Goal: Task Accomplishment & Management: Manage account settings

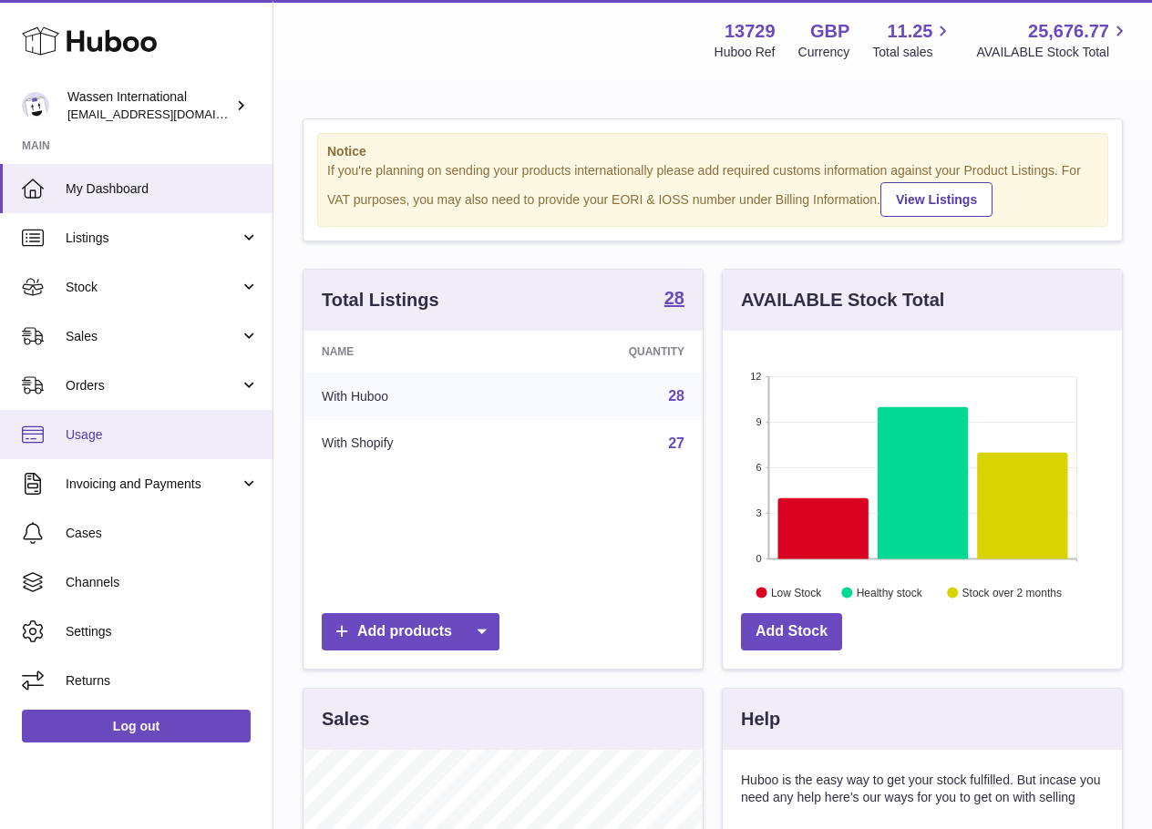
scroll to position [284, 399]
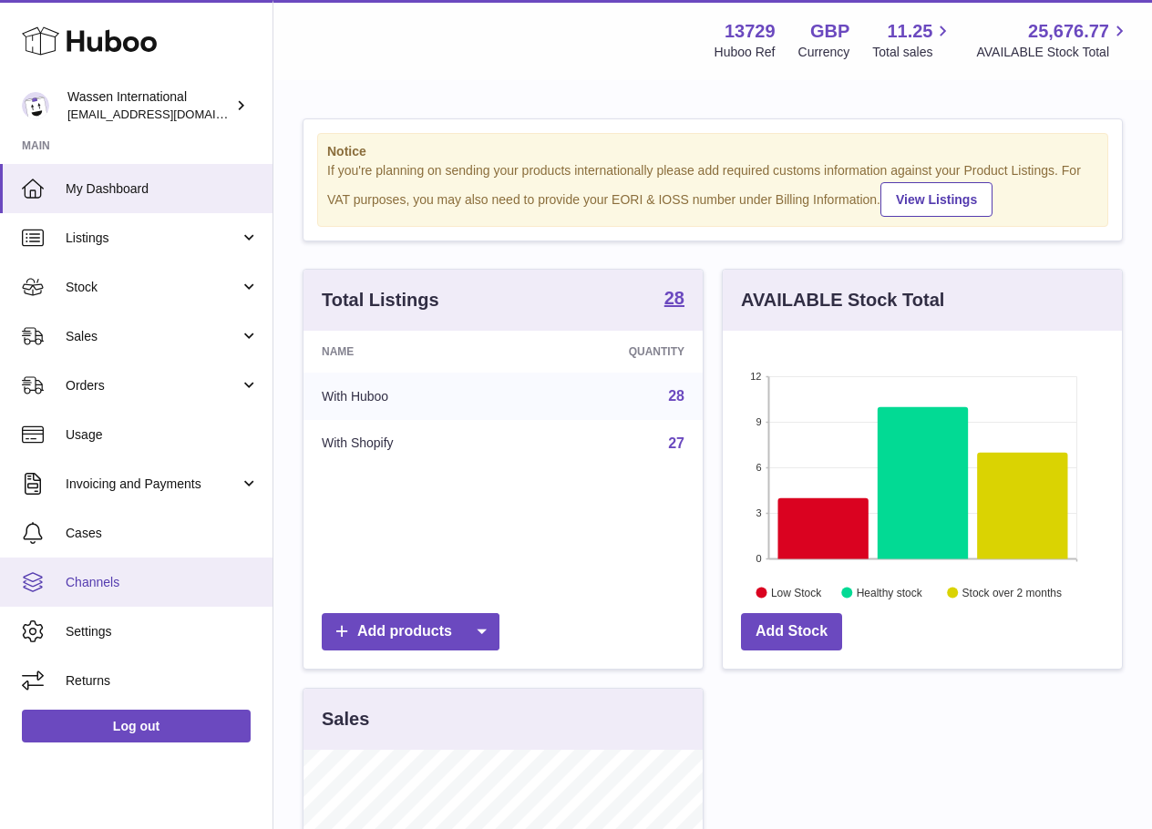
click at [124, 564] on link "Channels" at bounding box center [136, 582] width 272 height 49
click at [176, 590] on span "Channels" at bounding box center [162, 582] width 193 height 17
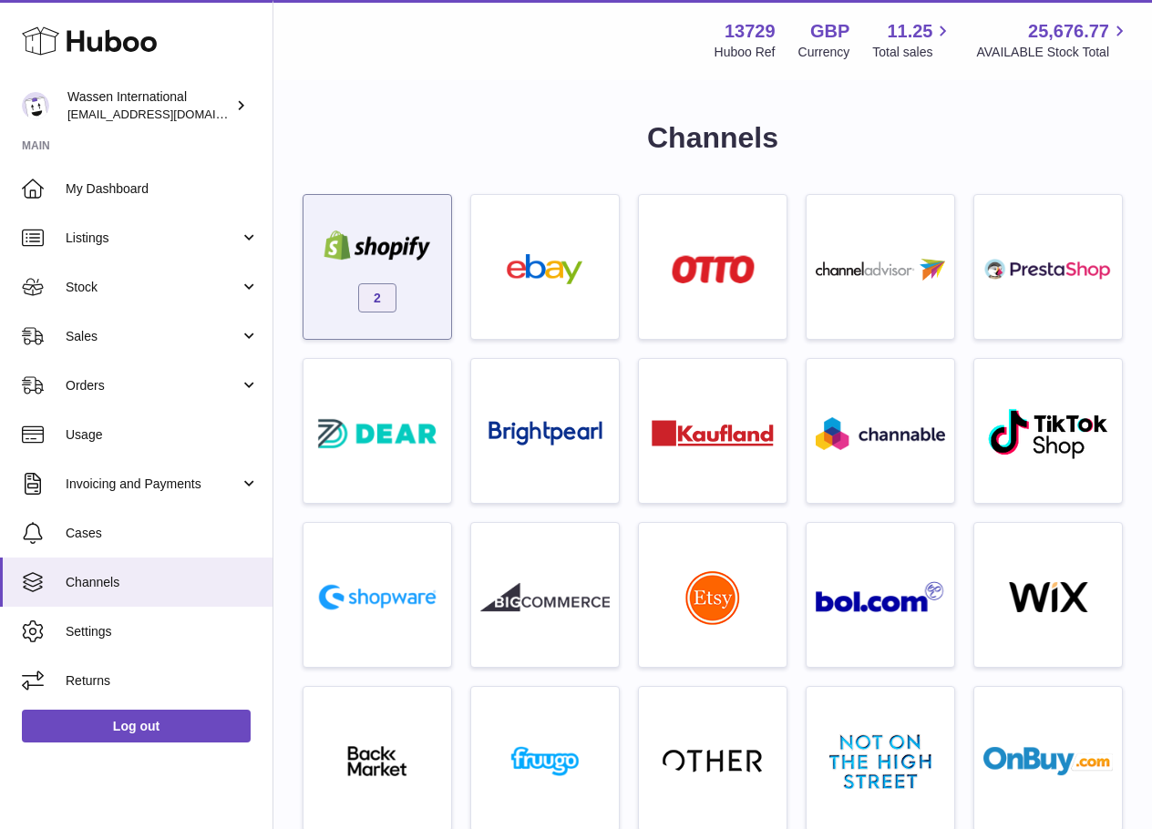
click at [353, 296] on div "2" at bounding box center [377, 271] width 129 height 117
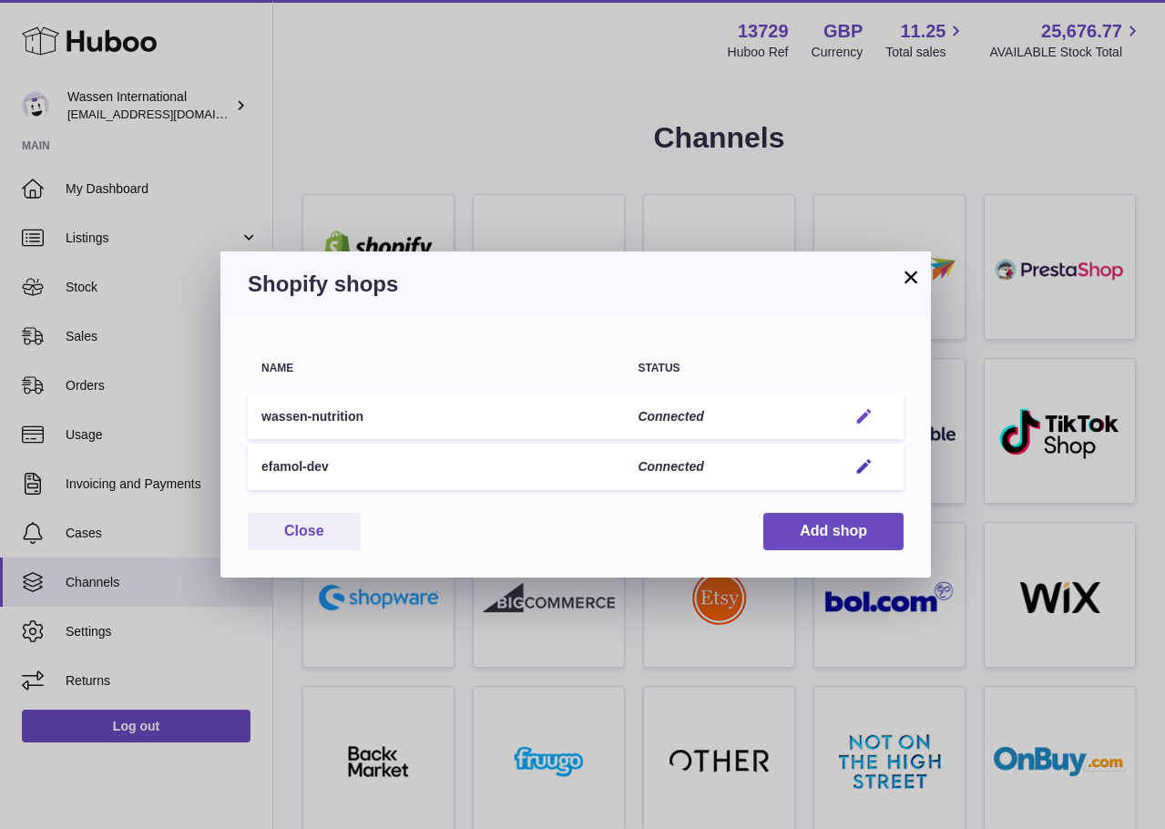
click at [871, 410] on em "button" at bounding box center [864, 416] width 19 height 19
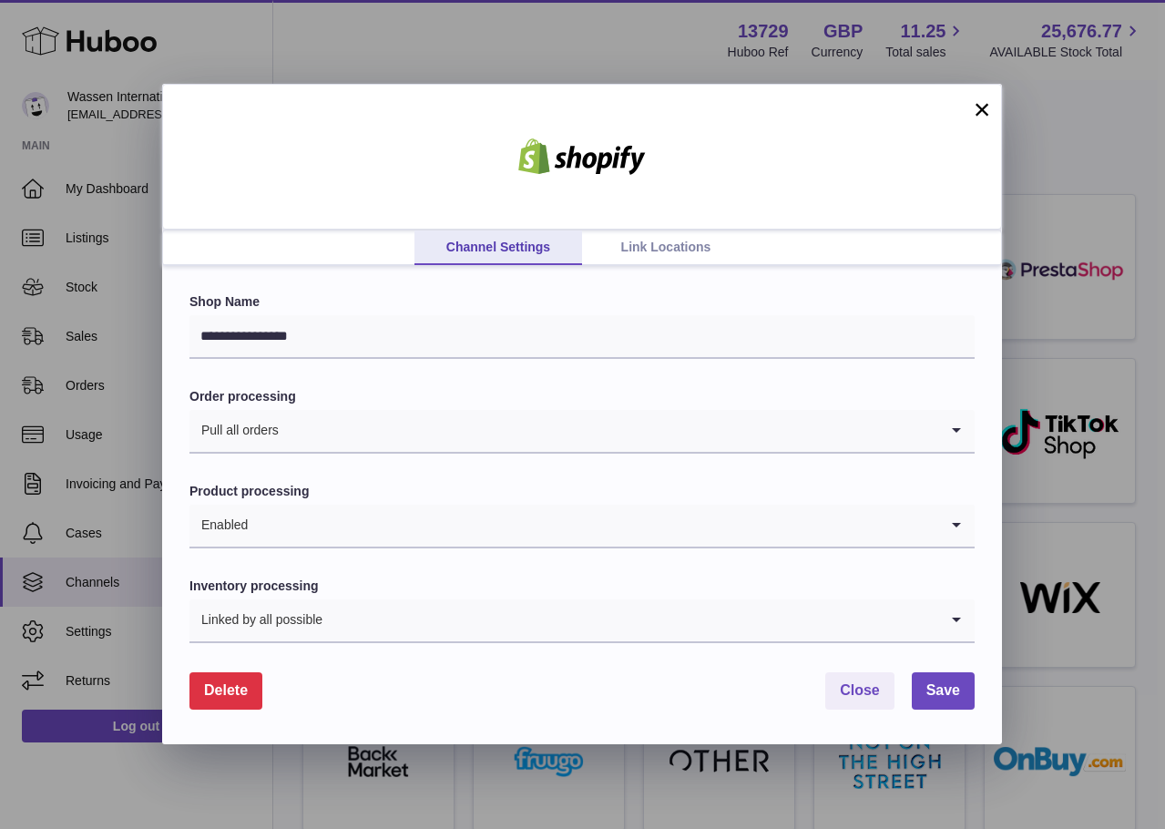
click at [651, 250] on link "Link Locations" at bounding box center [666, 248] width 168 height 35
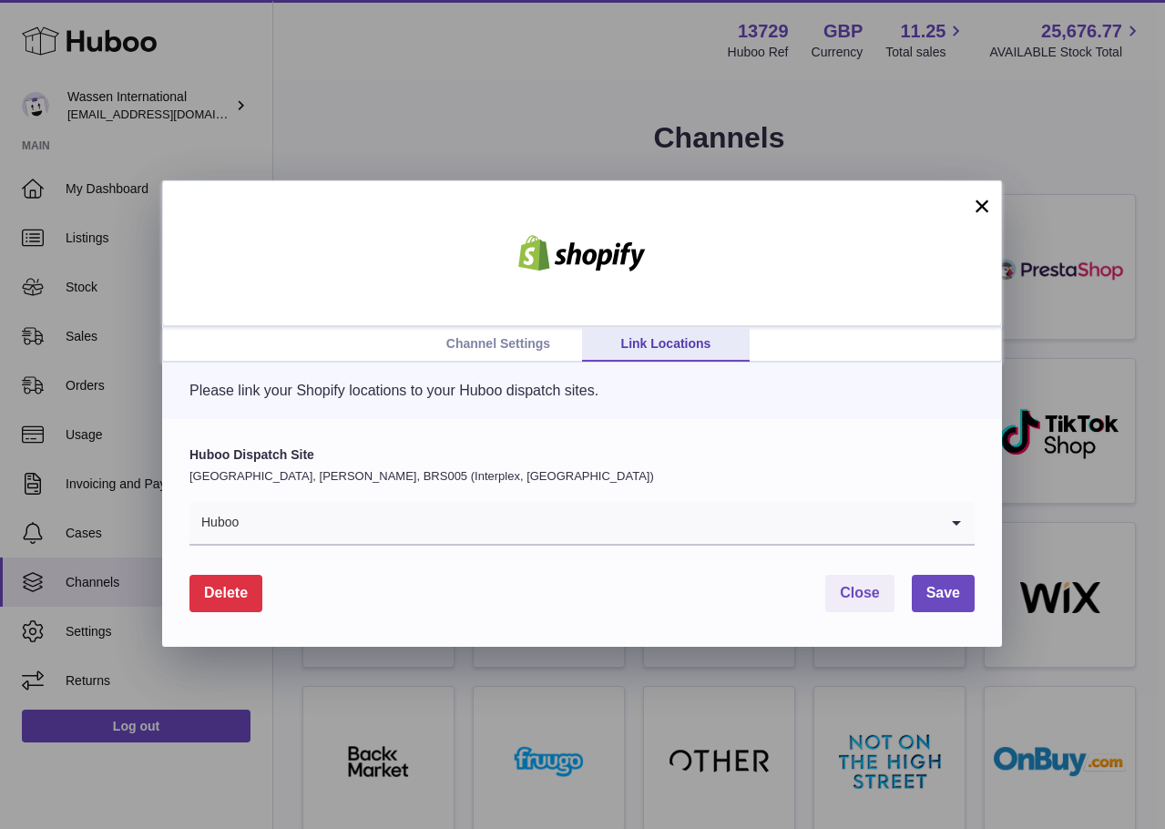
click at [990, 205] on button "×" at bounding box center [982, 206] width 22 height 22
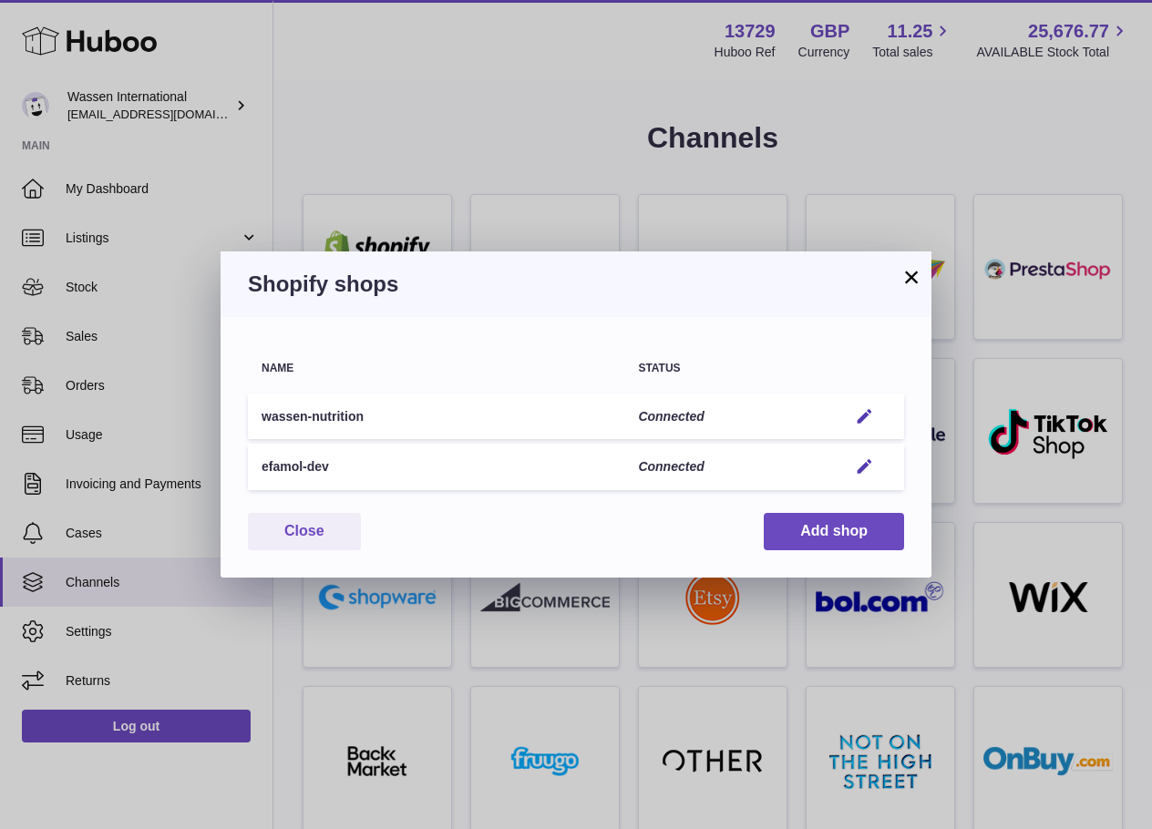
click at [868, 453] on td "Edit" at bounding box center [869, 467] width 70 height 46
click at [858, 469] on em "button" at bounding box center [864, 466] width 19 height 19
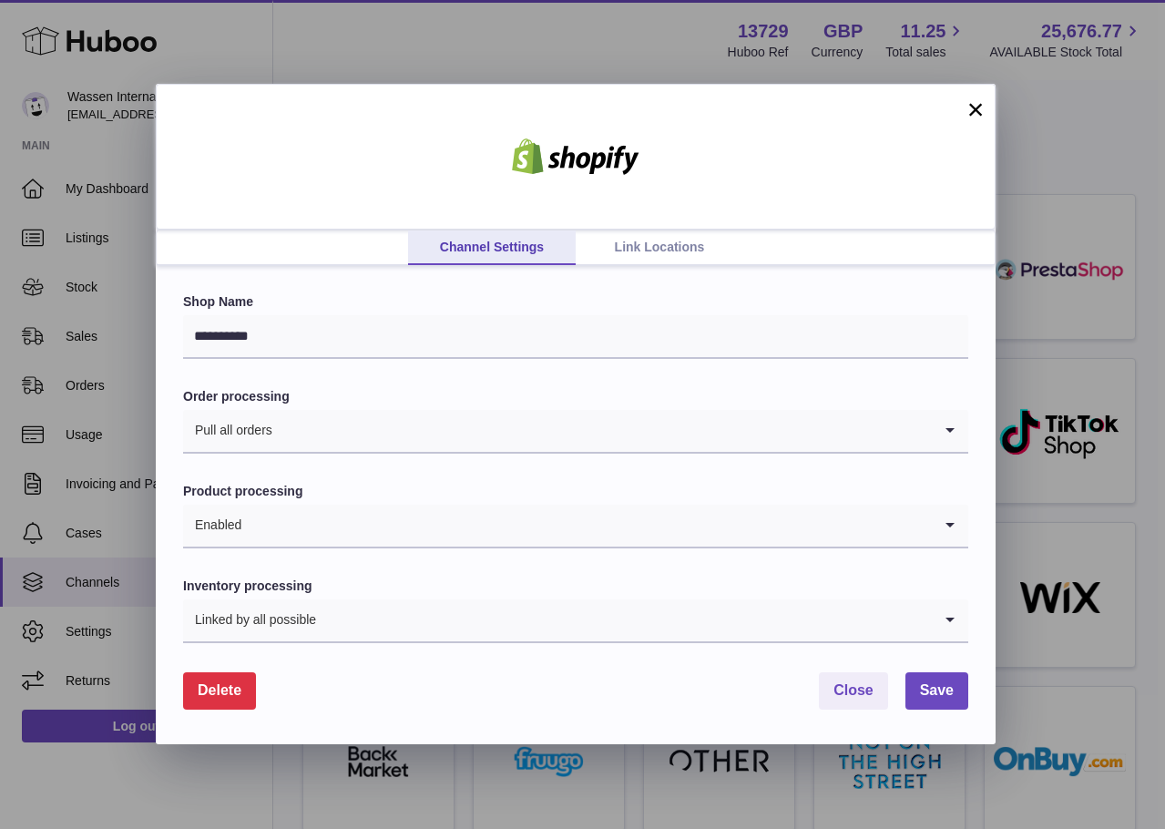
click at [604, 246] on link "Link Locations" at bounding box center [660, 248] width 168 height 35
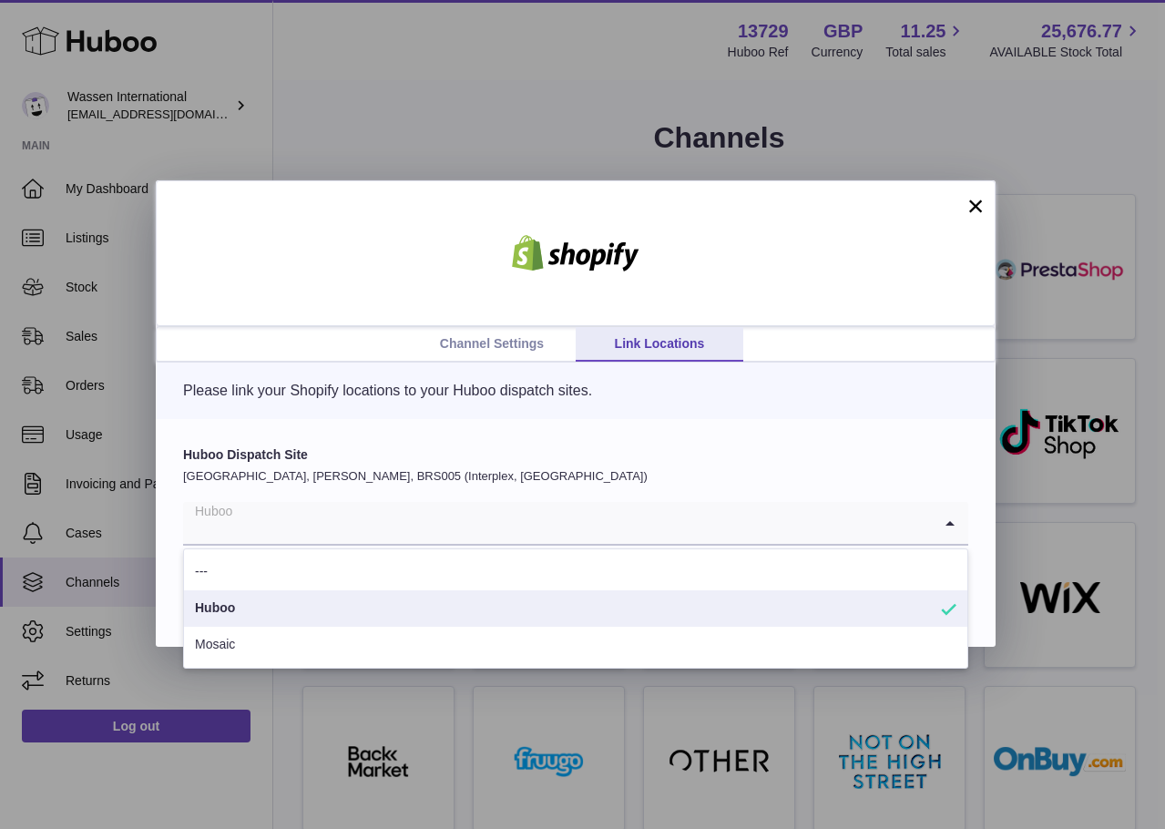
click at [356, 514] on input "Search for option" at bounding box center [557, 523] width 749 height 42
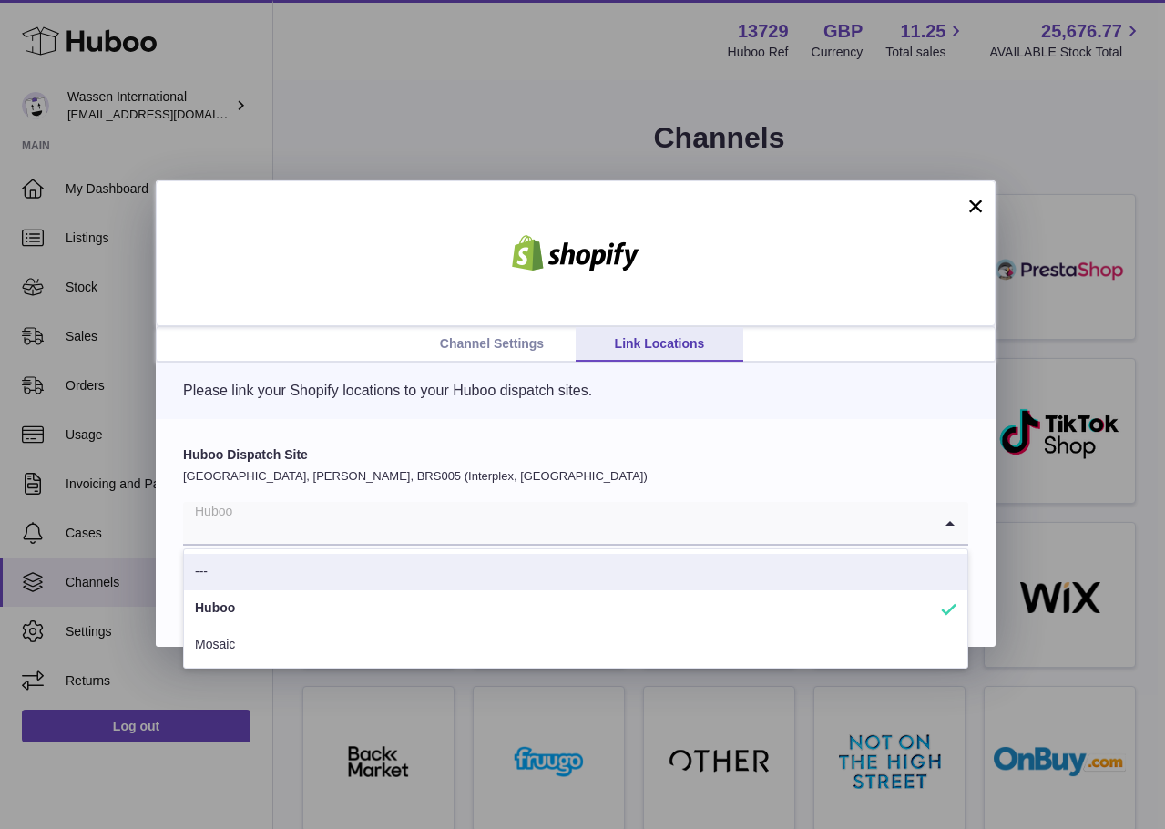
click at [484, 470] on p "[GEOGRAPHIC_DATA], [PERSON_NAME], BRS005 (Interplex, [GEOGRAPHIC_DATA])" at bounding box center [575, 476] width 785 height 16
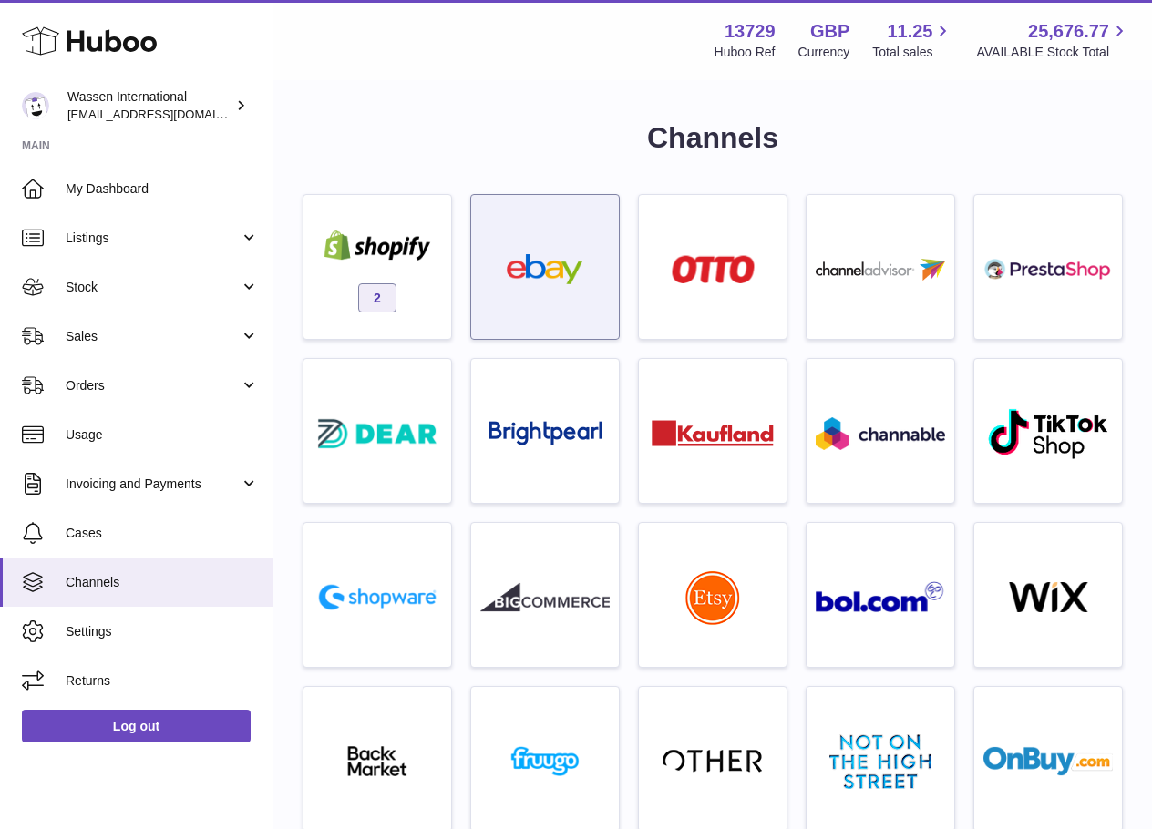
click at [490, 278] on img at bounding box center [544, 269] width 129 height 30
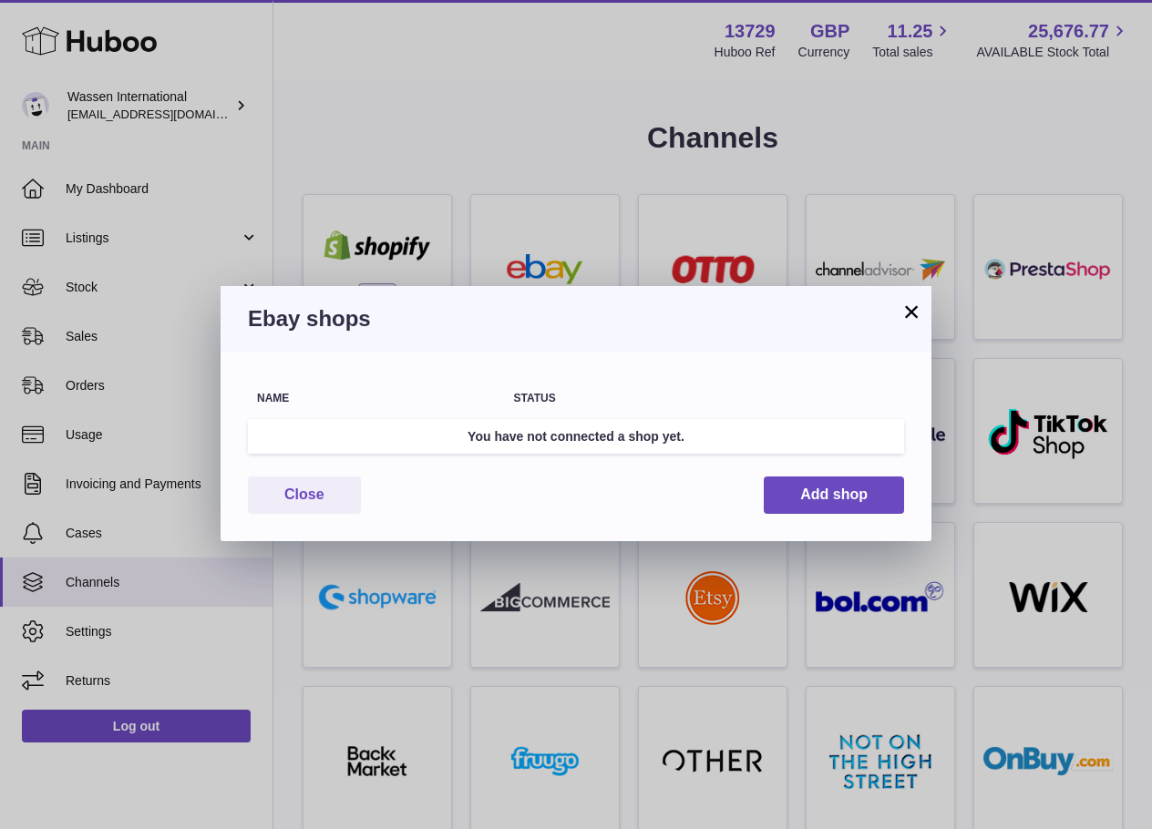
click at [397, 272] on div "× Ebay shops Warning Something went wrong. Please reload the page and try again…" at bounding box center [576, 414] width 1152 height 829
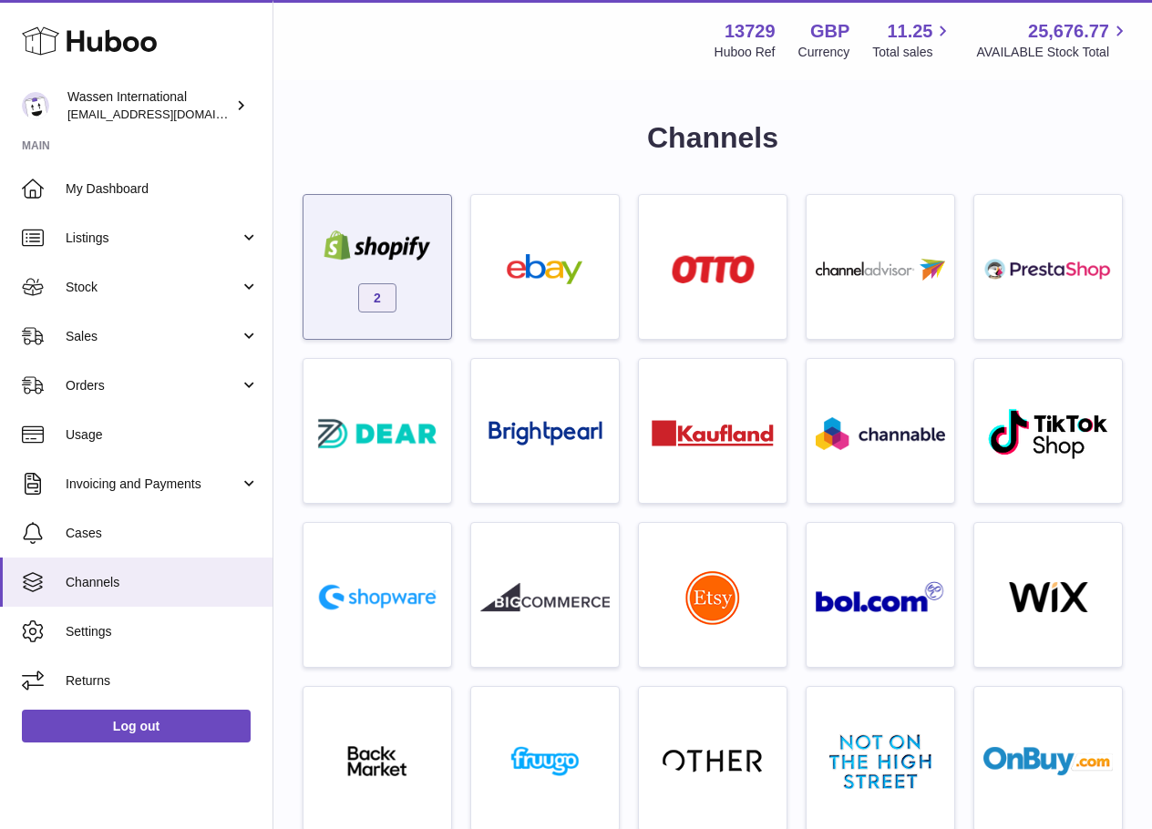
click at [409, 293] on div "2" at bounding box center [377, 271] width 129 height 117
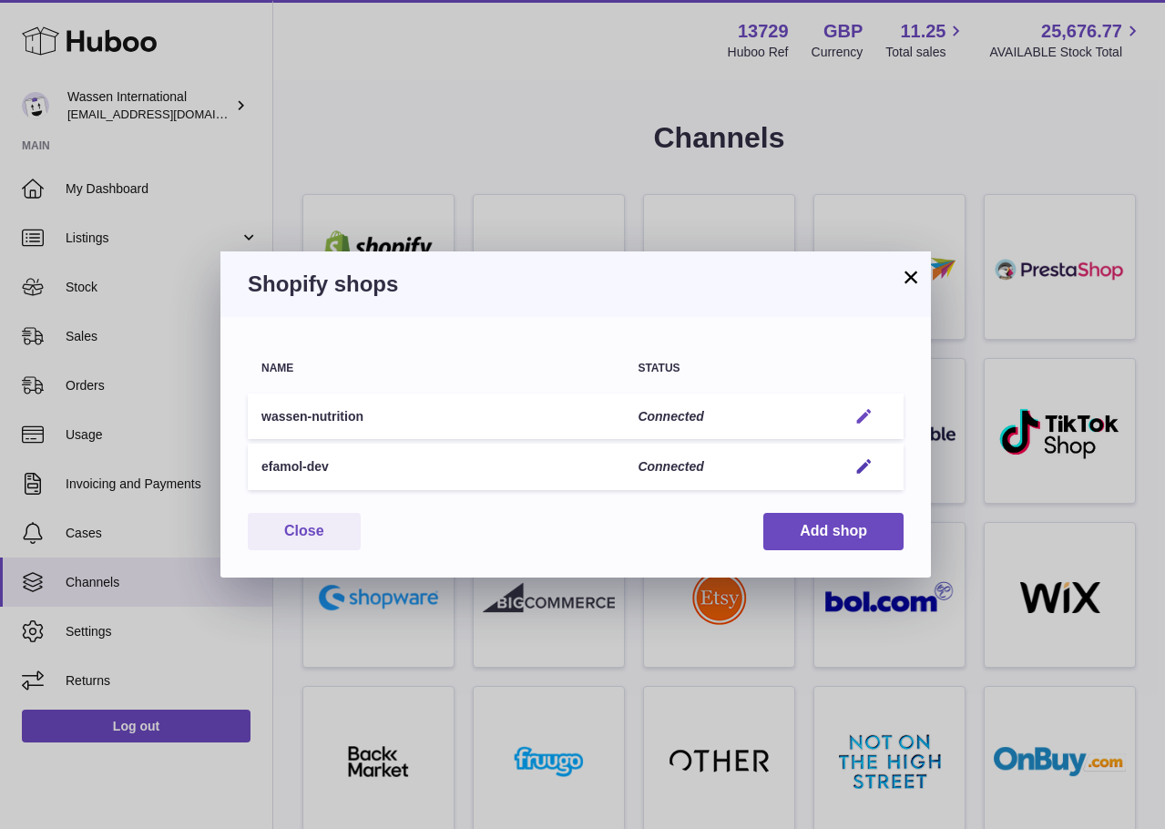
click at [870, 408] on em "button" at bounding box center [864, 416] width 19 height 19
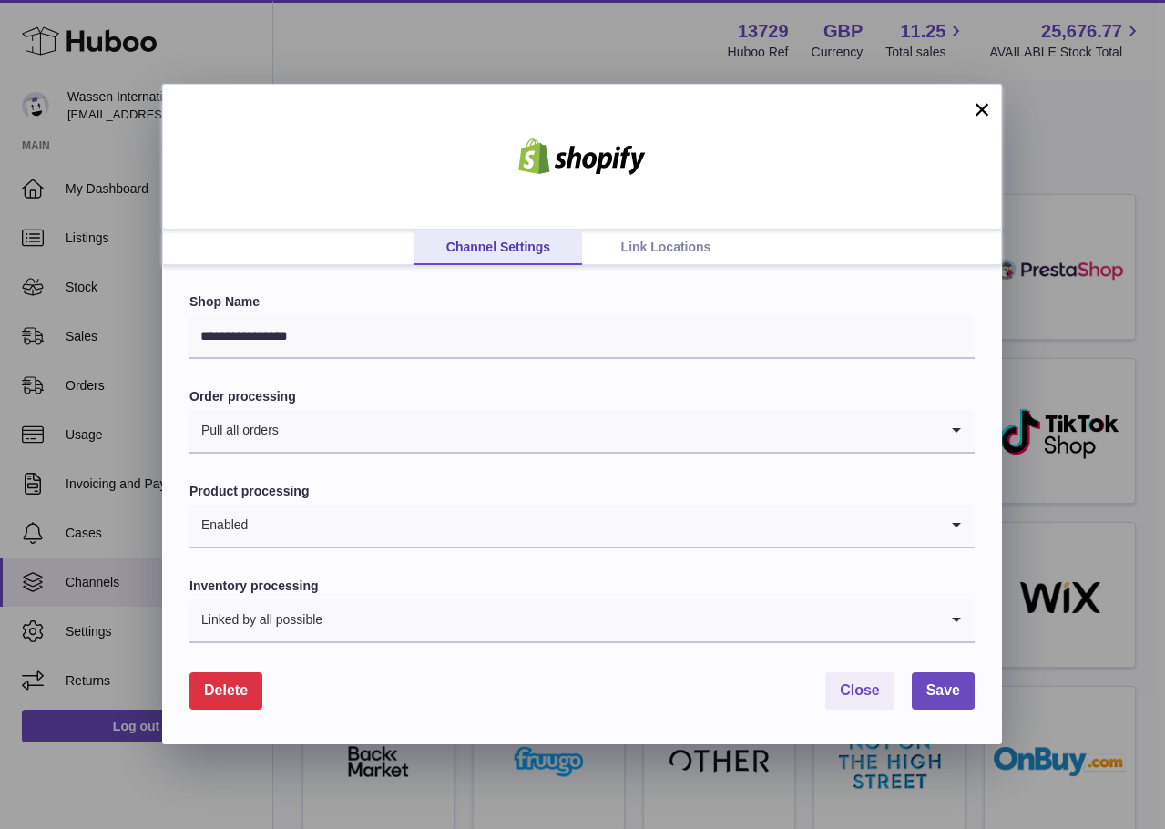
click at [664, 244] on link "Link Locations" at bounding box center [666, 248] width 168 height 35
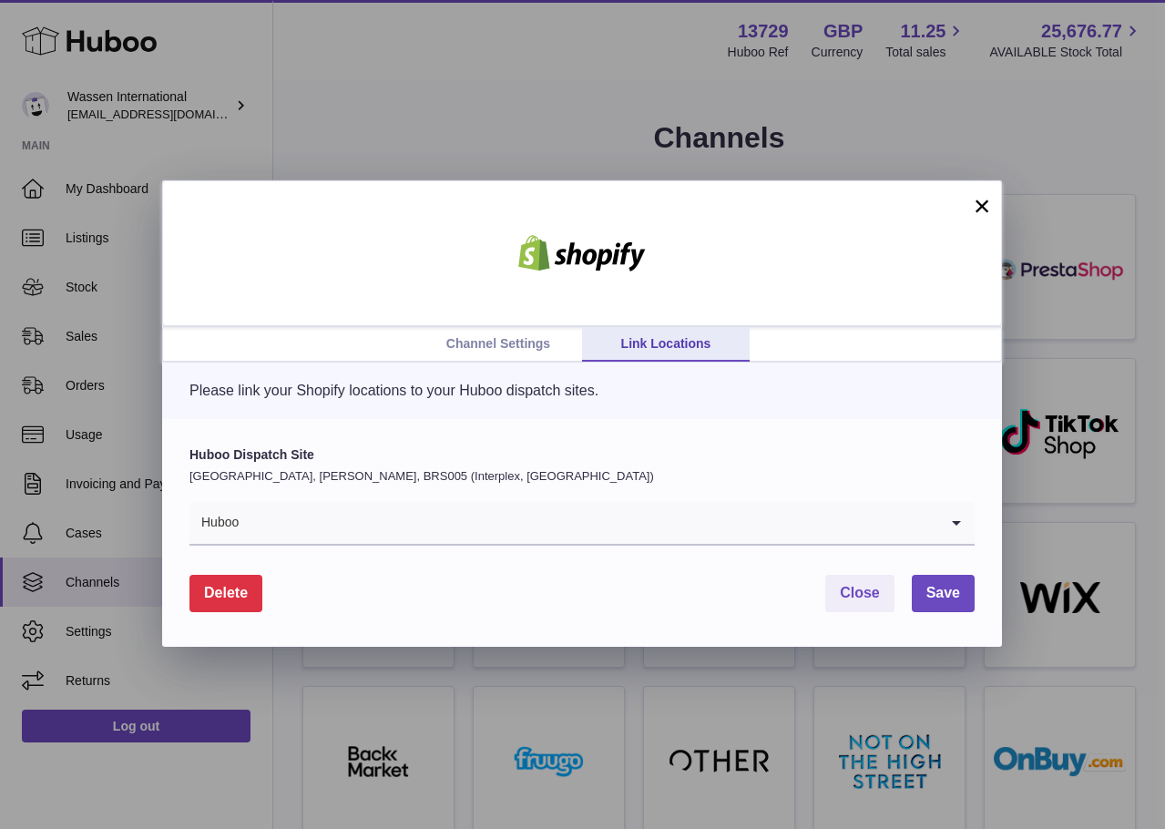
click at [431, 493] on div "Huboo Dispatch Site [GEOGRAPHIC_DATA], [PERSON_NAME], BRS005 (Interplex, [GEOGR…" at bounding box center [582, 495] width 785 height 99
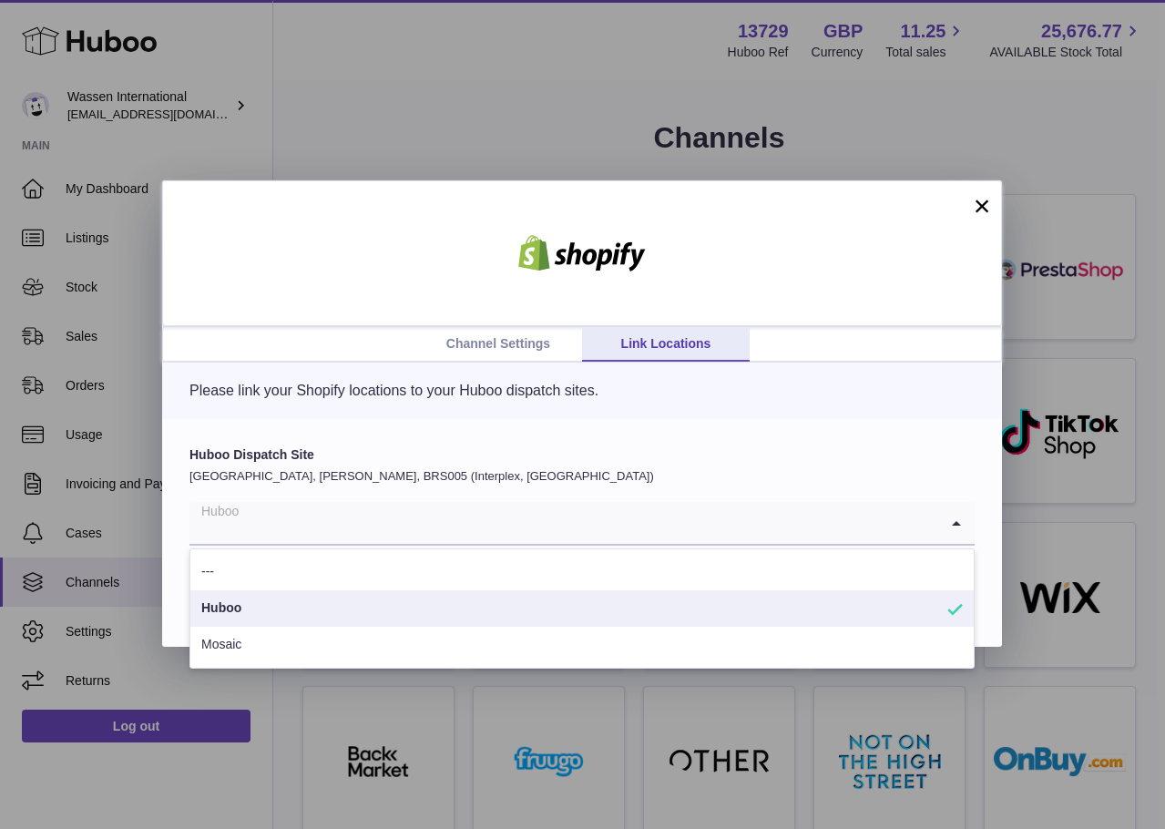
click at [639, 543] on input "Search for option" at bounding box center [564, 523] width 749 height 42
click at [689, 465] on div "Huboo Dispatch Site [GEOGRAPHIC_DATA], [PERSON_NAME], BRS005 (Interplex, [GEOGR…" at bounding box center [582, 495] width 785 height 99
